Goal: Information Seeking & Learning: Learn about a topic

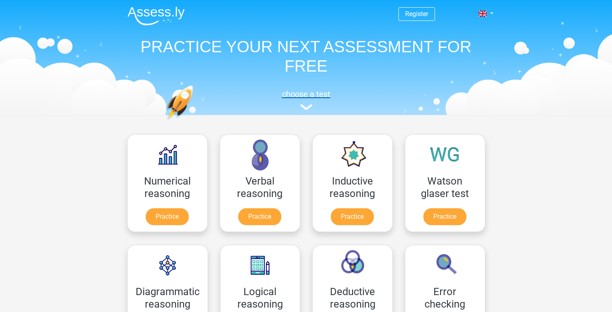
click at [305, 107] on img at bounding box center [306, 107] width 12 height 6
click at [314, 93] on h5 "choose a test" at bounding box center [306, 94] width 370 height 10
click at [229, 97] on h5 "choose a test" at bounding box center [306, 94] width 370 height 10
click at [155, 213] on link "Practice" at bounding box center [166, 219] width 45 height 18
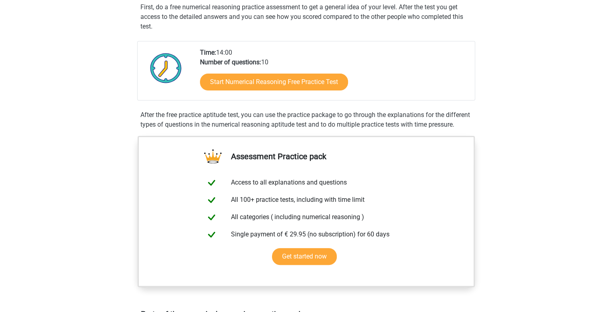
scroll to position [161, 0]
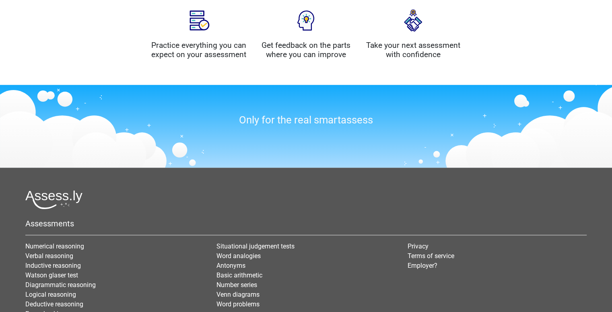
scroll to position [711, 0]
